Goal: Use online tool/utility

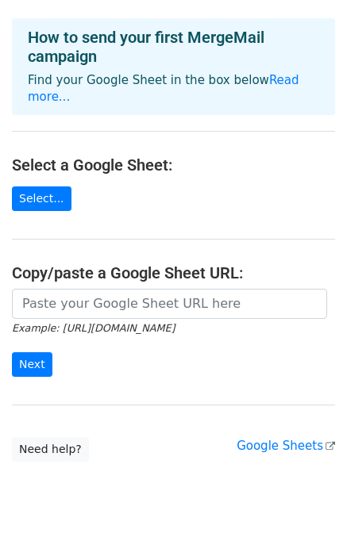
scroll to position [92, 0]
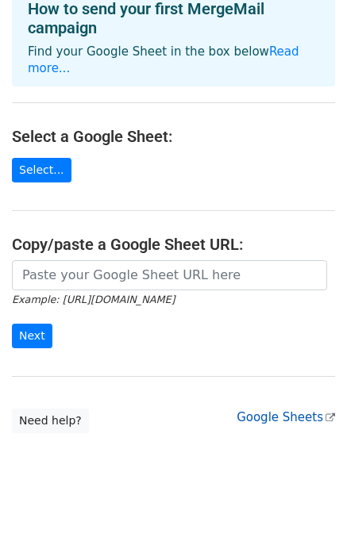
click at [271, 410] on link "Google Sheets" at bounding box center [285, 417] width 98 height 14
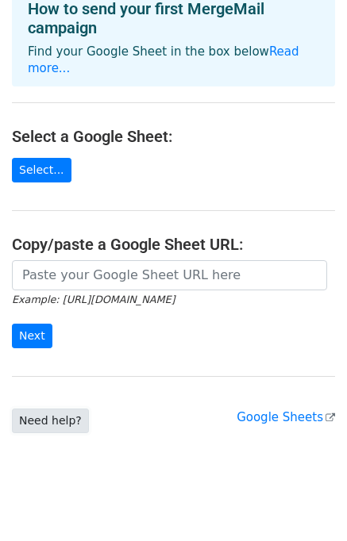
click at [44, 409] on link "Need help?" at bounding box center [50, 421] width 77 height 25
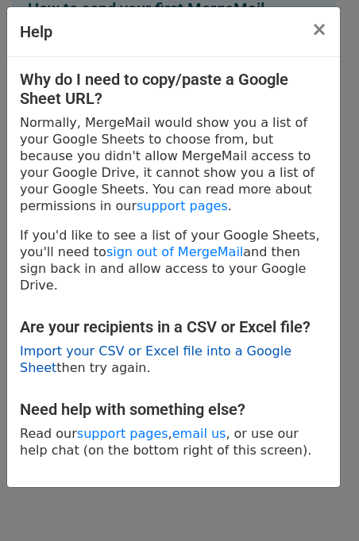
click at [217, 344] on link "Import your CSV or Excel file into a Google Sheet" at bounding box center [155, 360] width 271 height 32
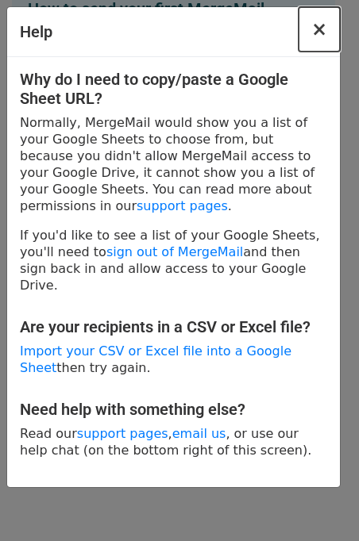
click at [324, 35] on span "×" at bounding box center [319, 29] width 16 height 22
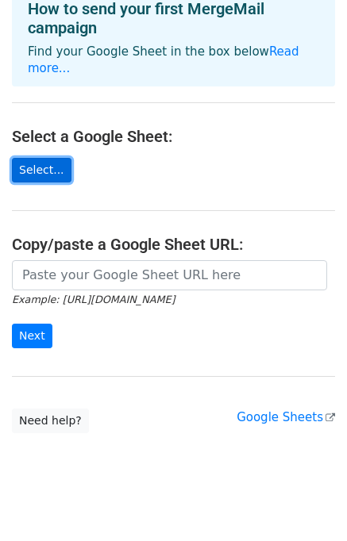
click at [26, 158] on link "Select..." at bounding box center [42, 170] width 60 height 25
click at [38, 158] on link "Select..." at bounding box center [42, 170] width 60 height 25
click at [37, 158] on link "Select..." at bounding box center [42, 170] width 60 height 25
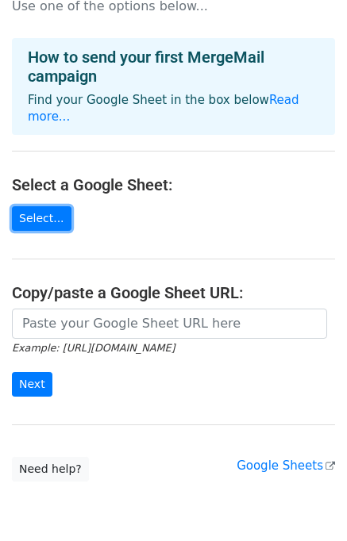
scroll to position [0, 0]
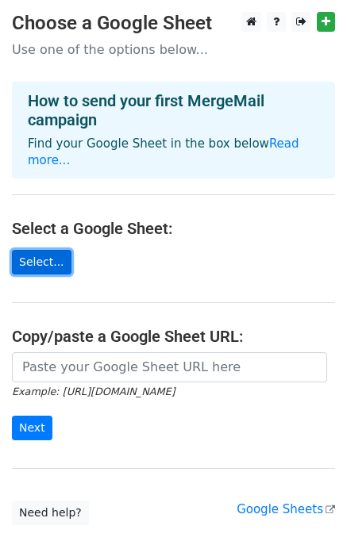
click at [33, 252] on link "Select..." at bounding box center [42, 262] width 60 height 25
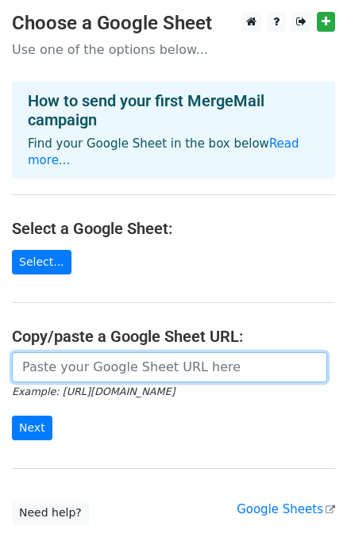
click at [89, 352] on input "url" at bounding box center [169, 367] width 315 height 30
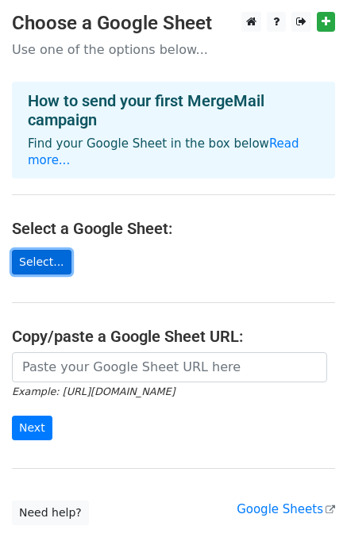
click at [40, 250] on link "Select..." at bounding box center [42, 262] width 60 height 25
click at [44, 252] on link "Select..." at bounding box center [42, 262] width 60 height 25
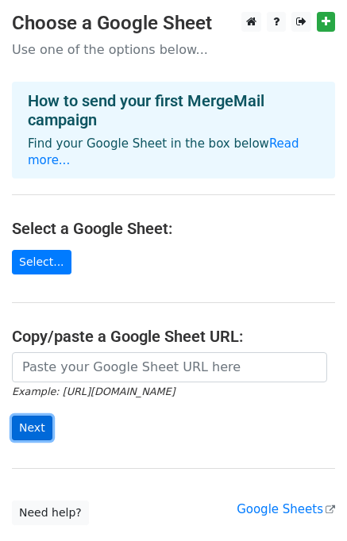
click at [25, 416] on input "Next" at bounding box center [32, 428] width 40 height 25
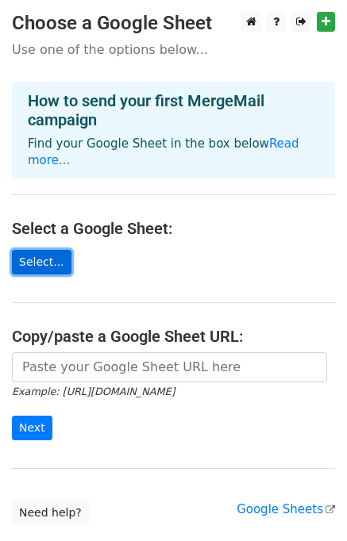
click at [31, 250] on link "Select..." at bounding box center [42, 262] width 60 height 25
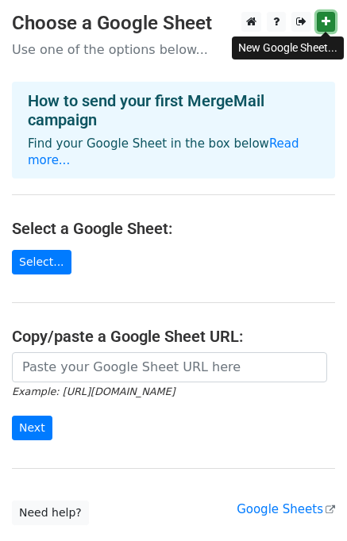
click at [327, 27] on icon at bounding box center [325, 21] width 9 height 11
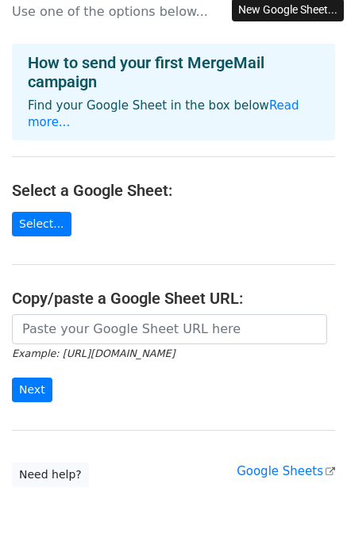
scroll to position [92, 0]
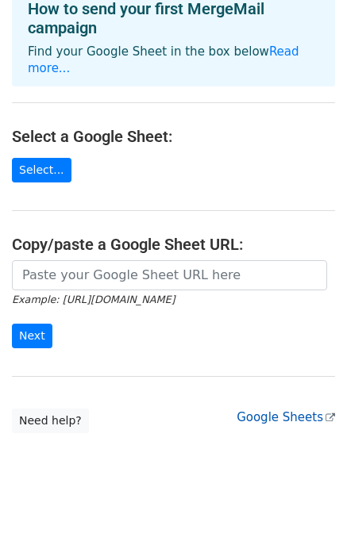
click at [290, 410] on link "Google Sheets" at bounding box center [285, 417] width 98 height 14
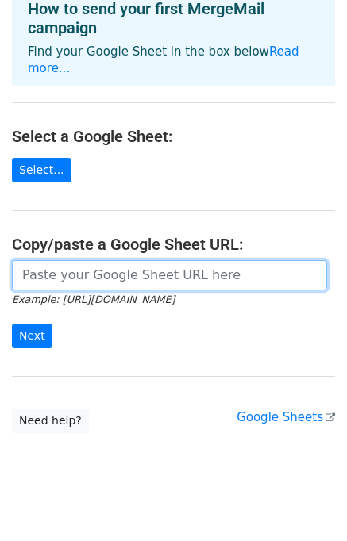
click at [187, 263] on input "url" at bounding box center [169, 275] width 315 height 30
paste input "[URL][DOMAIN_NAME]"
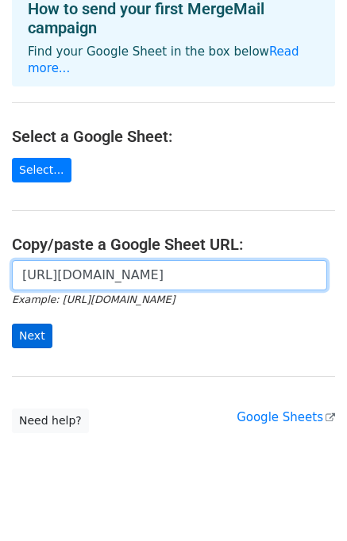
type input "[URL][DOMAIN_NAME]"
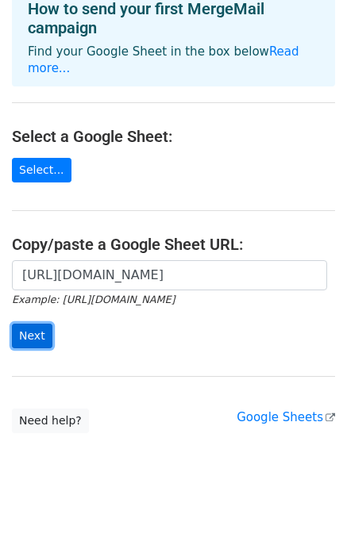
click at [22, 324] on input "Next" at bounding box center [32, 336] width 40 height 25
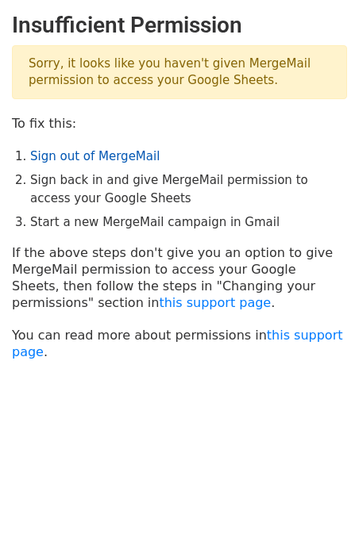
click at [69, 151] on link "Sign out of MergeMail" at bounding box center [94, 156] width 129 height 14
